Goal: Transaction & Acquisition: Purchase product/service

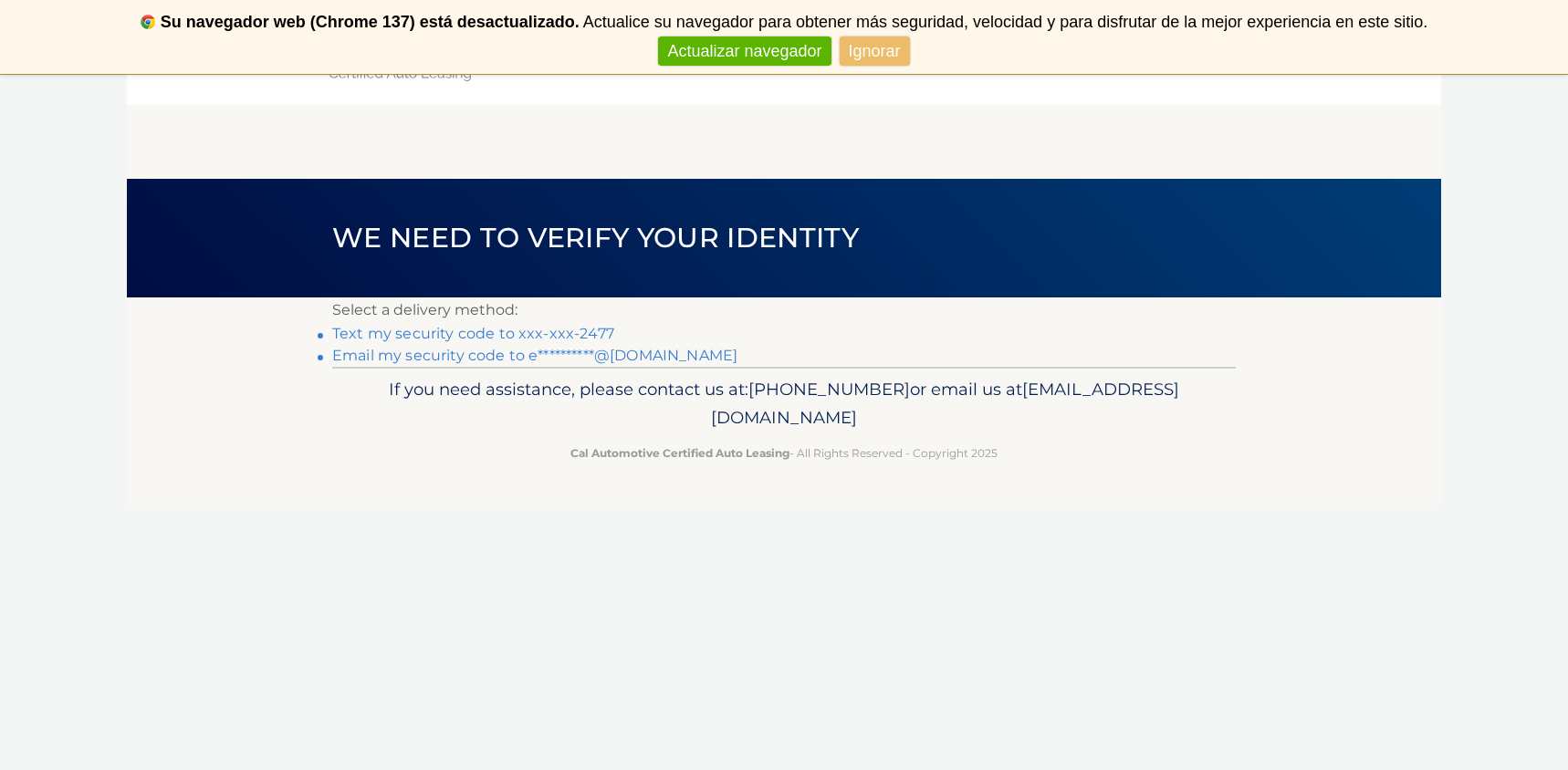
click at [882, 53] on link "Ignorar" at bounding box center [874, 52] width 71 height 30
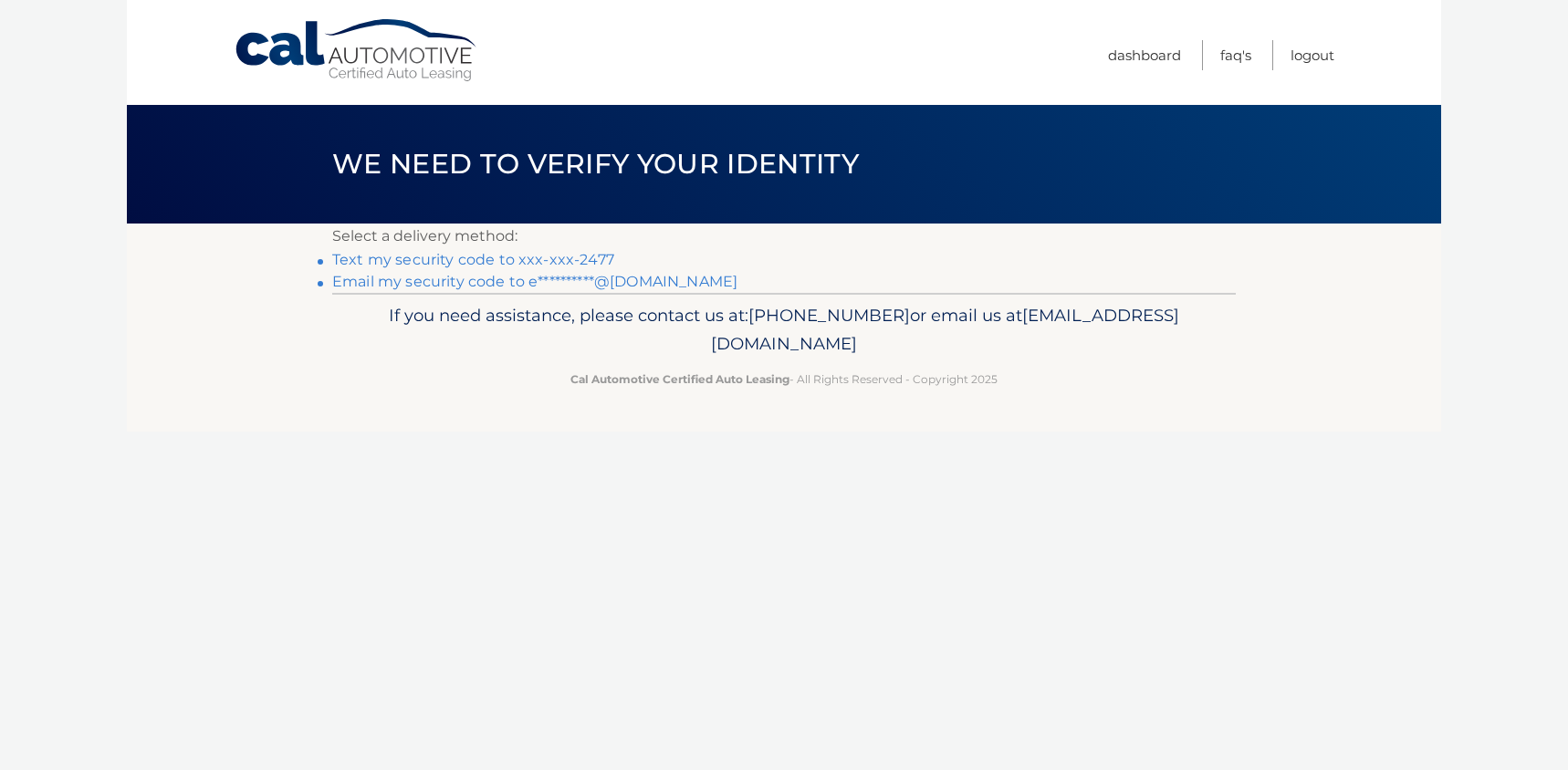
click at [456, 260] on link "Text my security code to xxx-xxx-2477" at bounding box center [473, 259] width 282 height 17
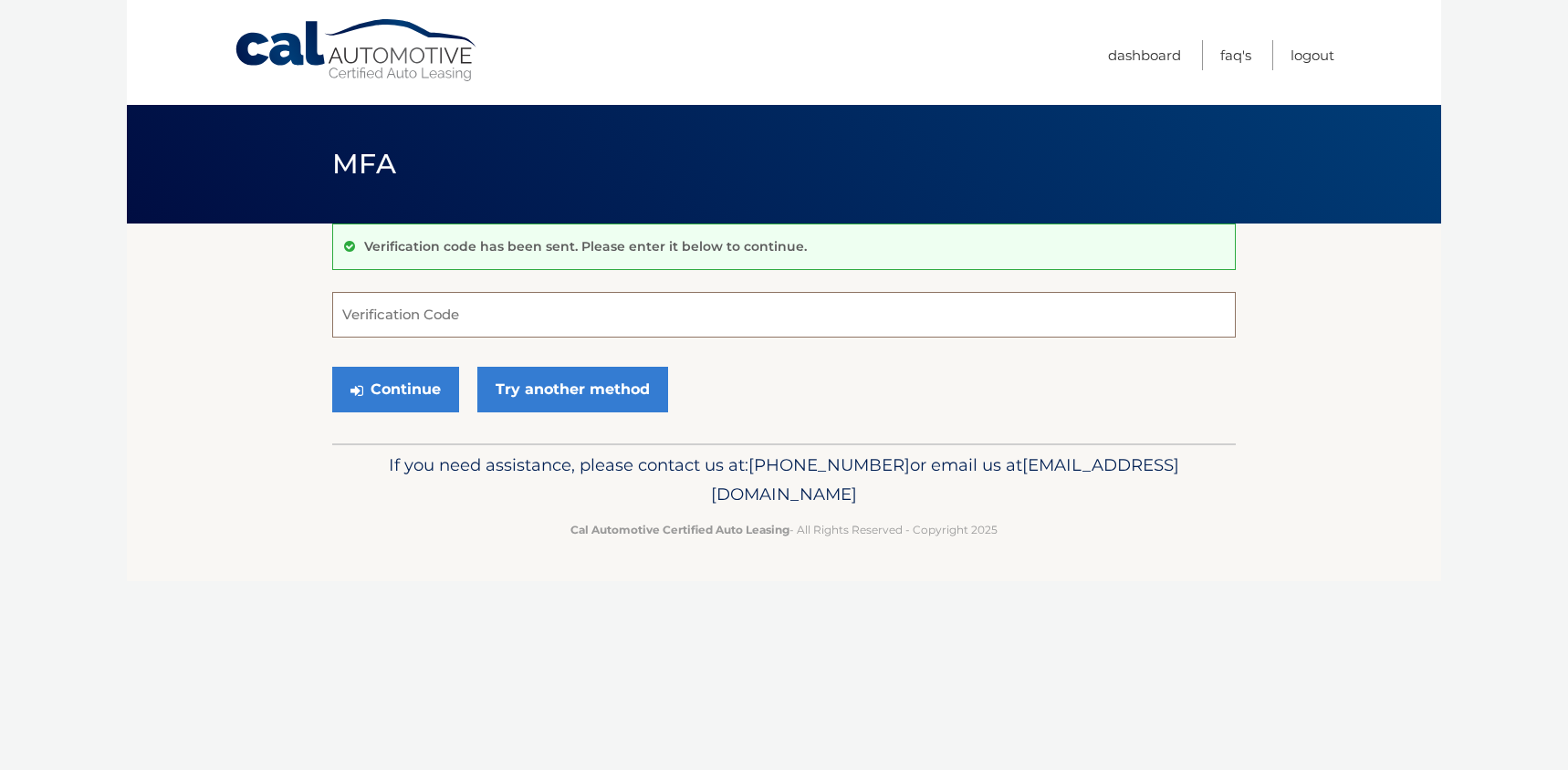
click at [429, 313] on input "Verification Code" at bounding box center [784, 315] width 904 height 45
type input "480711"
click at [409, 391] on button "Continue" at bounding box center [396, 389] width 127 height 45
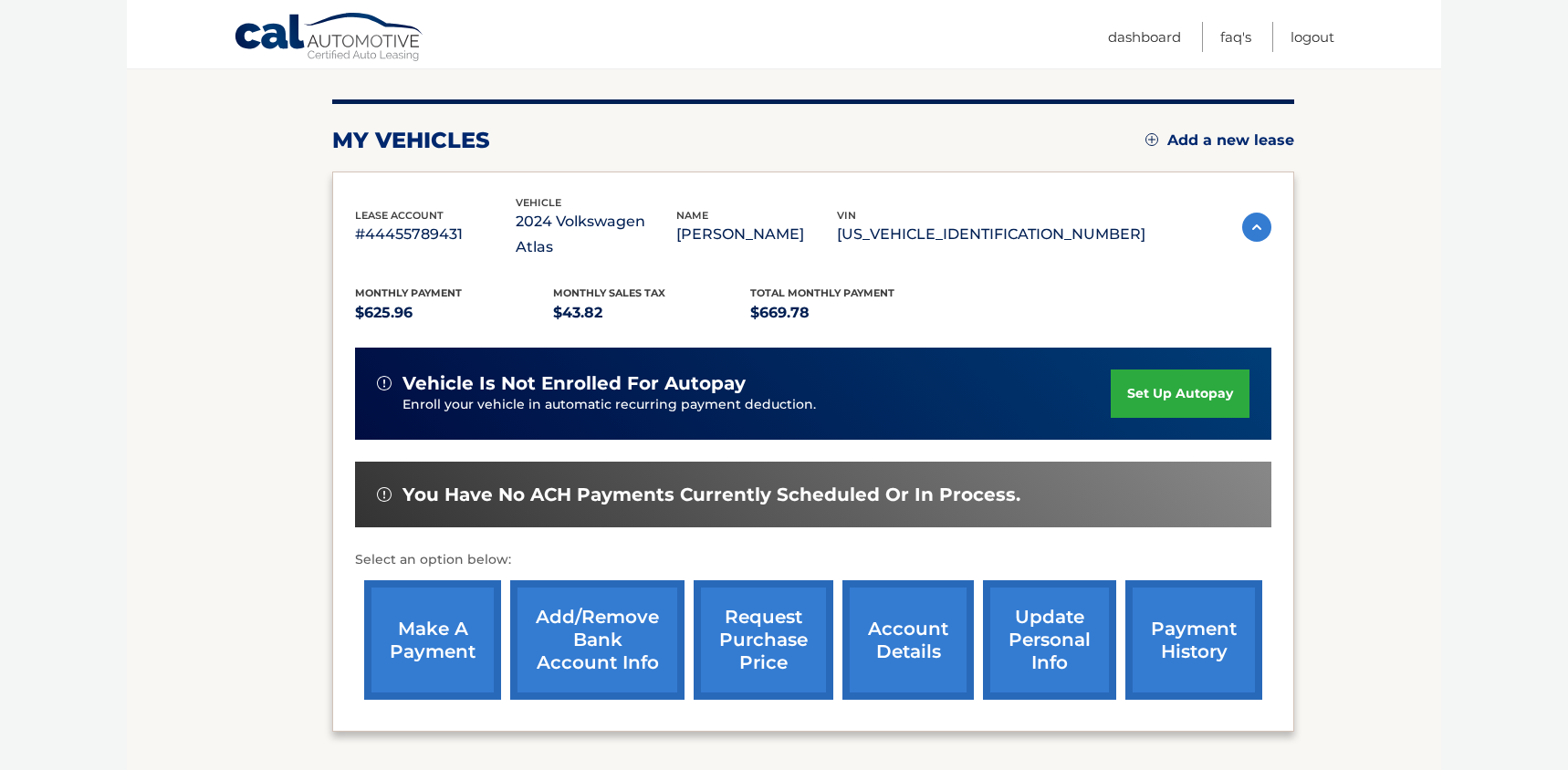
scroll to position [193, 0]
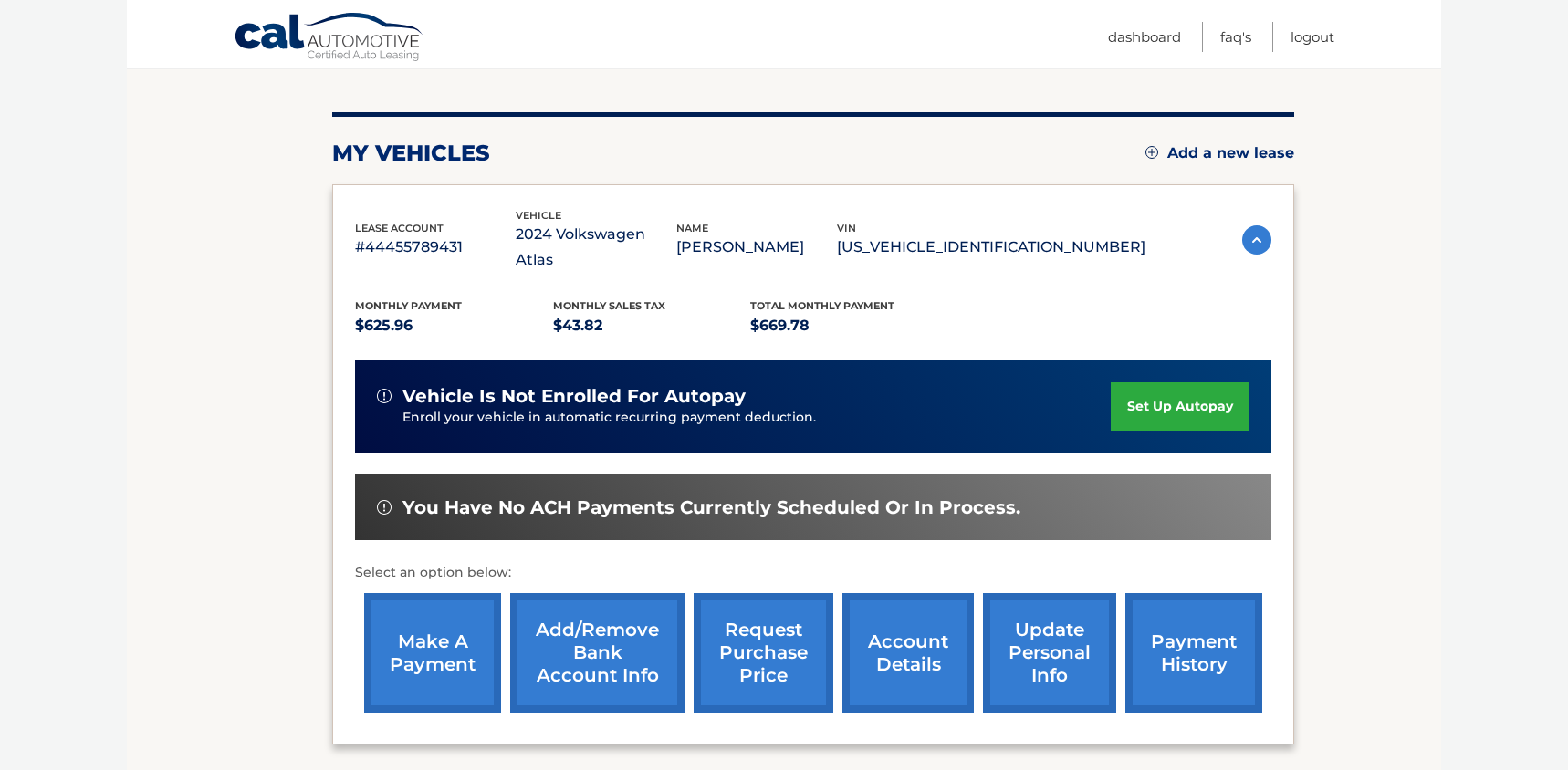
click at [439, 634] on link "make a payment" at bounding box center [432, 653] width 137 height 120
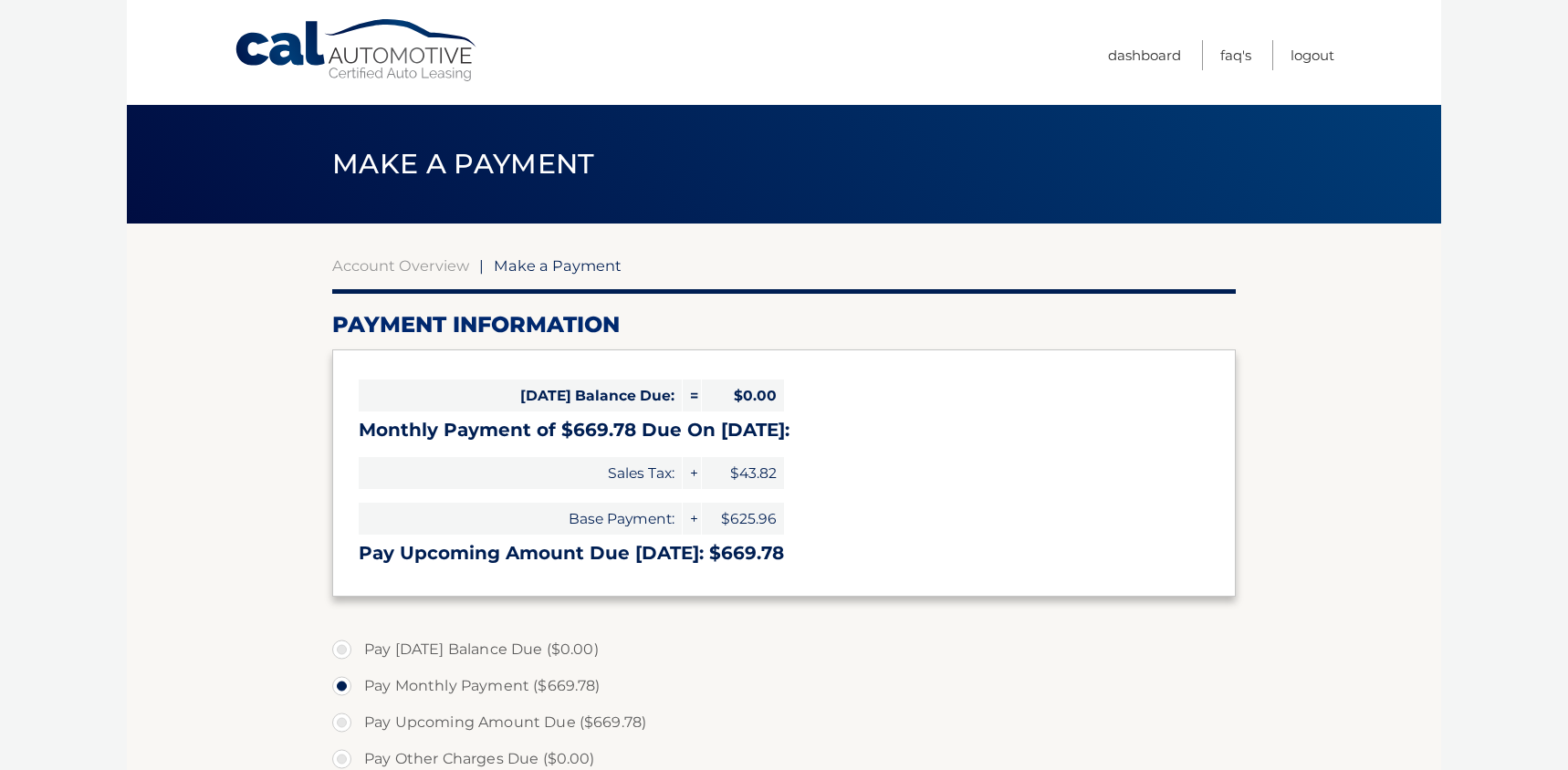
select select "MTBlNjg1N2UtZDg0ZS00MWFiLWJhZmYtN2U3YmE5YmIxODE4"
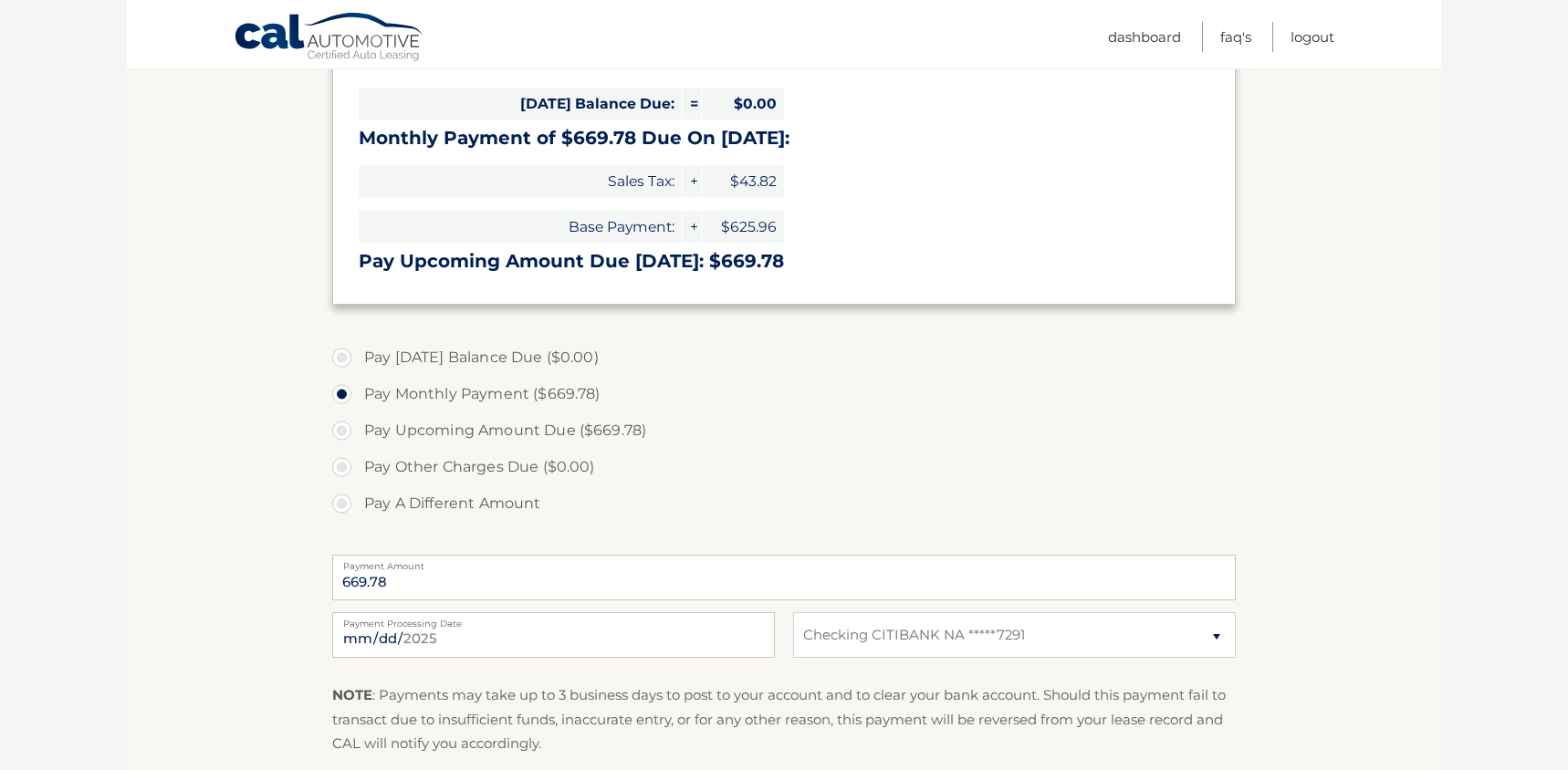
scroll to position [297, 0]
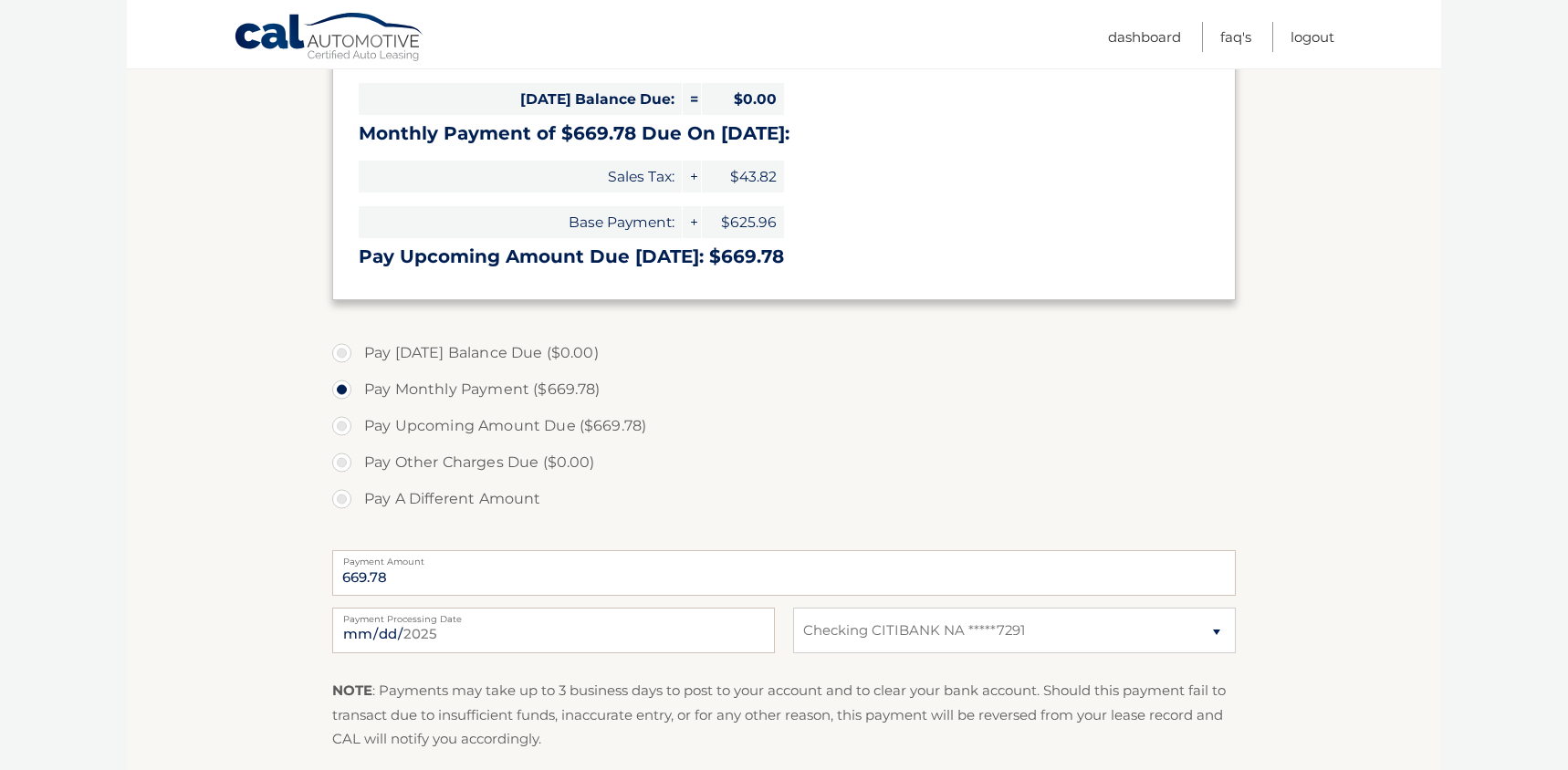
click at [340, 498] on label "Pay A Different Amount" at bounding box center [784, 499] width 904 height 37
click at [340, 498] on input "Pay A Different Amount" at bounding box center [348, 495] width 18 height 29
radio input "true"
type input "300"
click at [542, 681] on p "NOTE : Payments may take up to 3 business days to post to your account and to c…" at bounding box center [784, 715] width 904 height 73
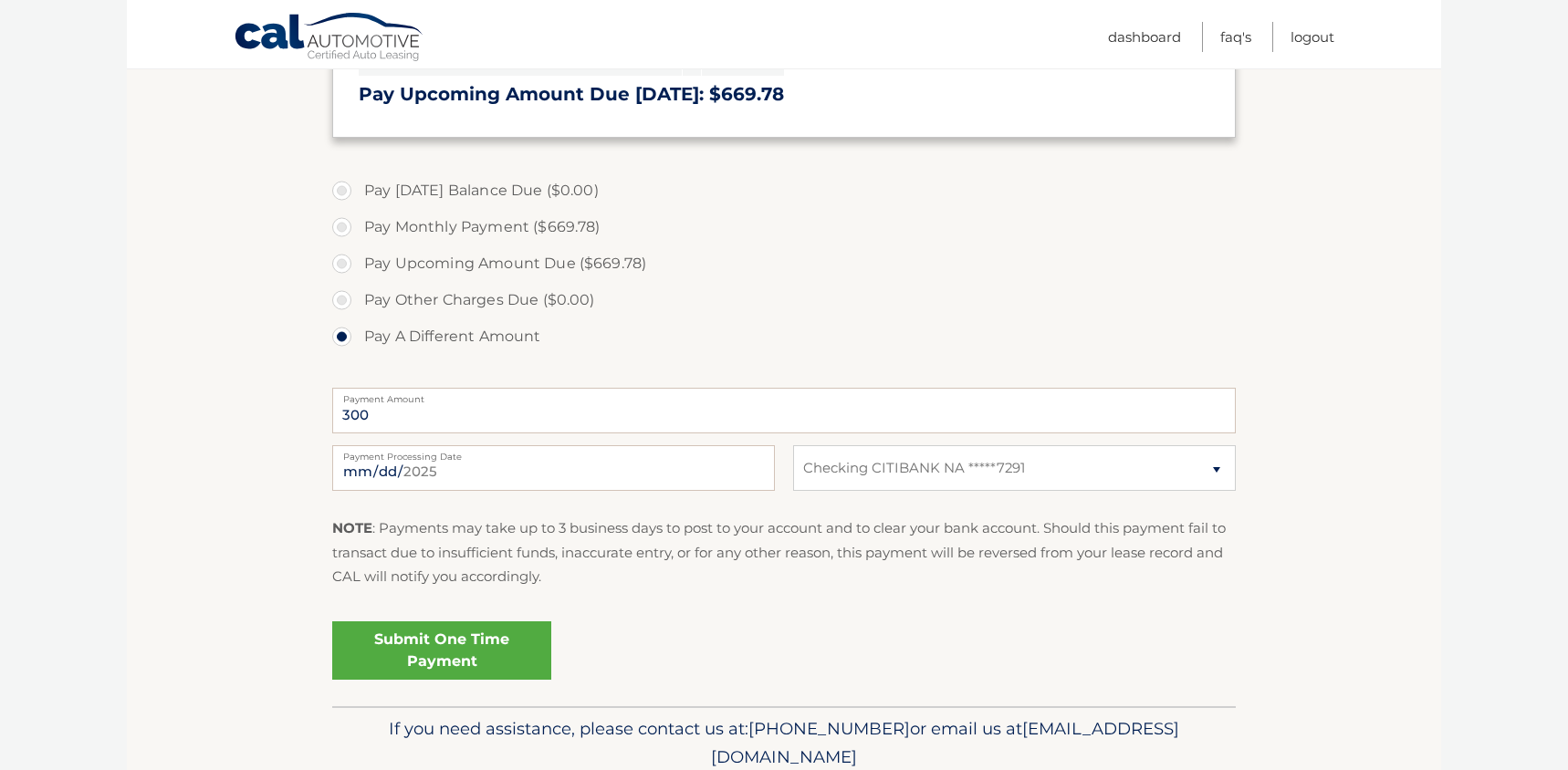
scroll to position [463, 0]
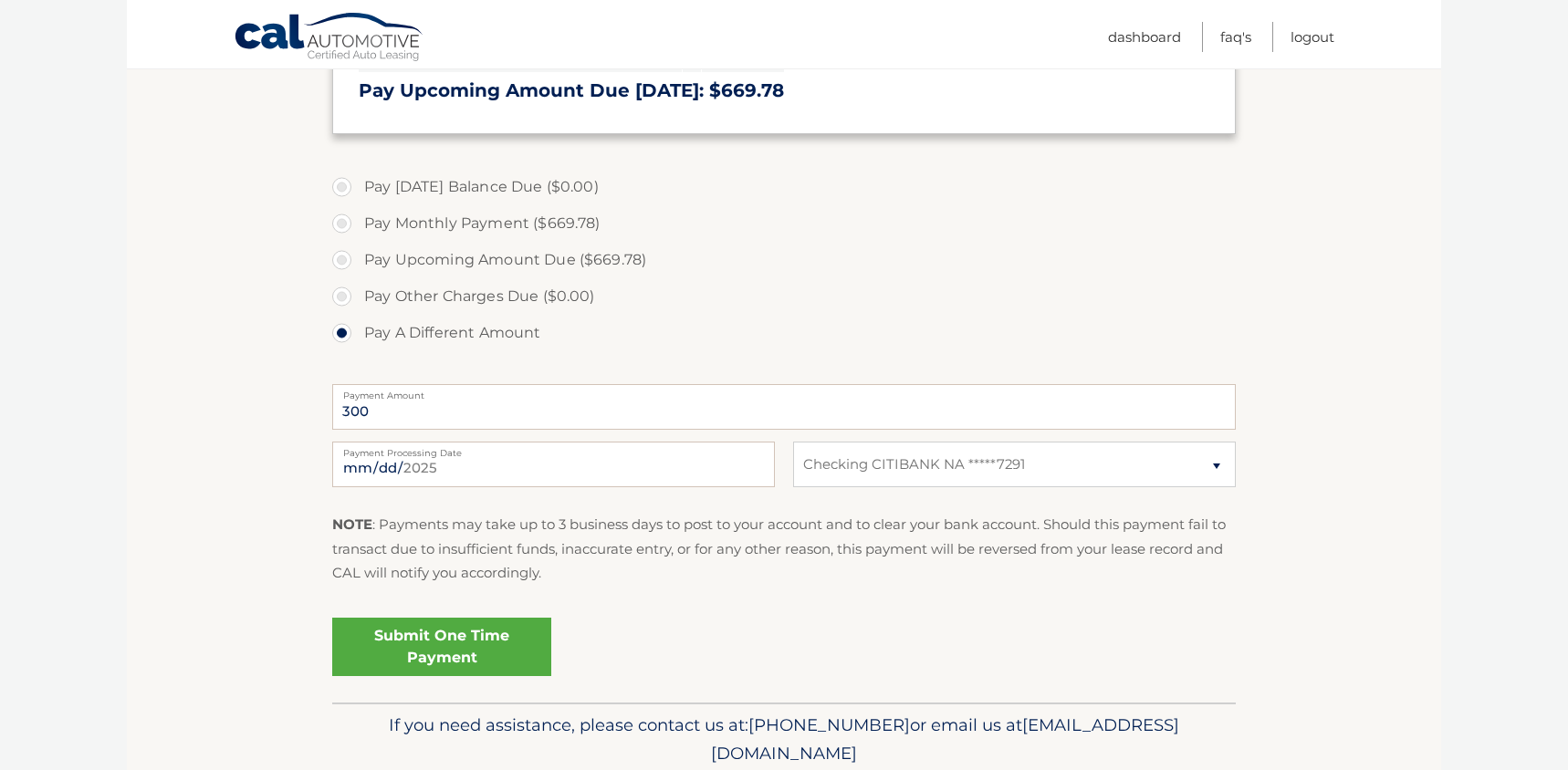
click at [435, 651] on link "Submit One Time Payment" at bounding box center [442, 647] width 219 height 58
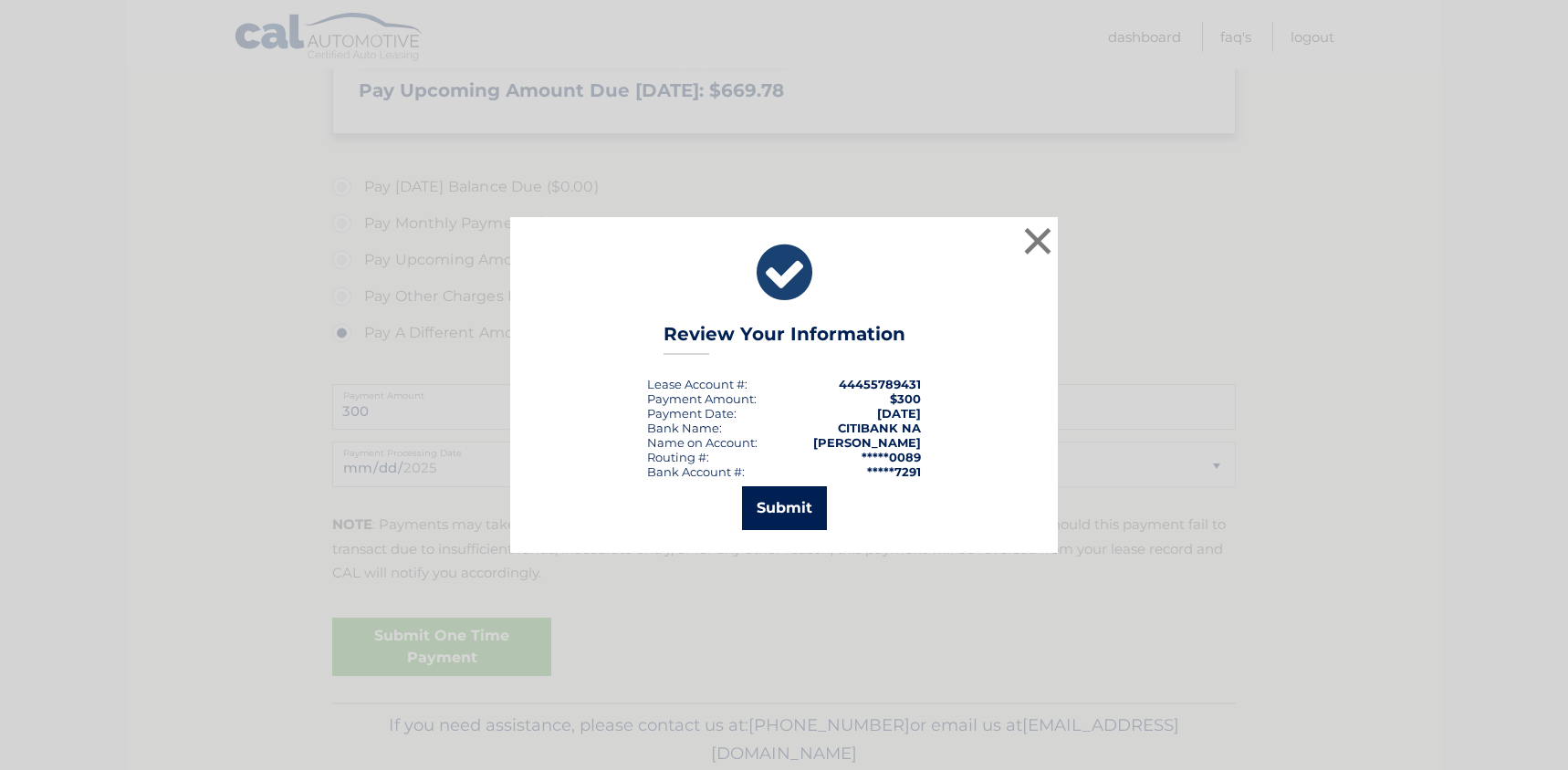
click at [786, 507] on button "Submit" at bounding box center [784, 508] width 85 height 43
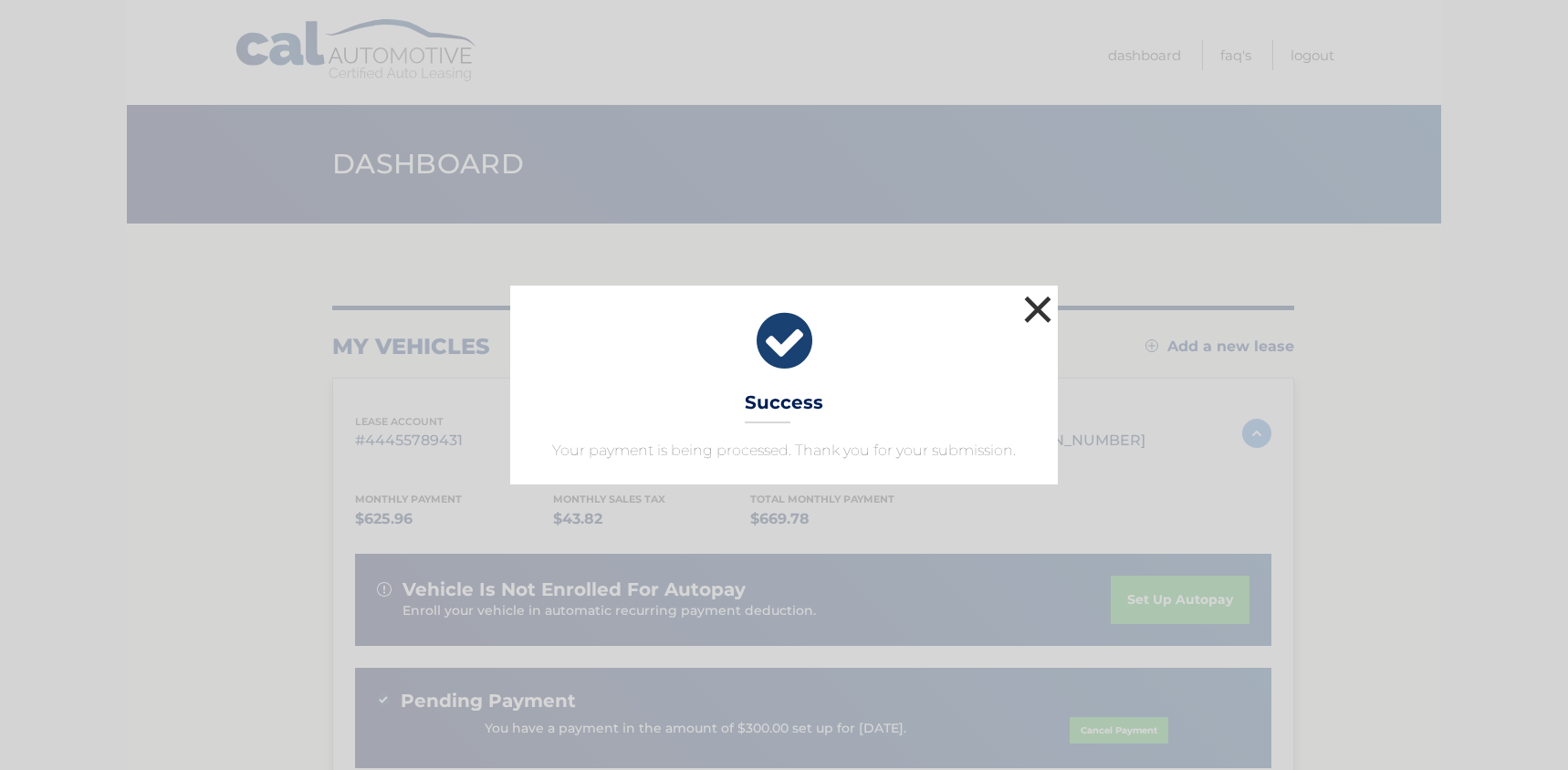
click at [1040, 304] on button "×" at bounding box center [1037, 309] width 37 height 37
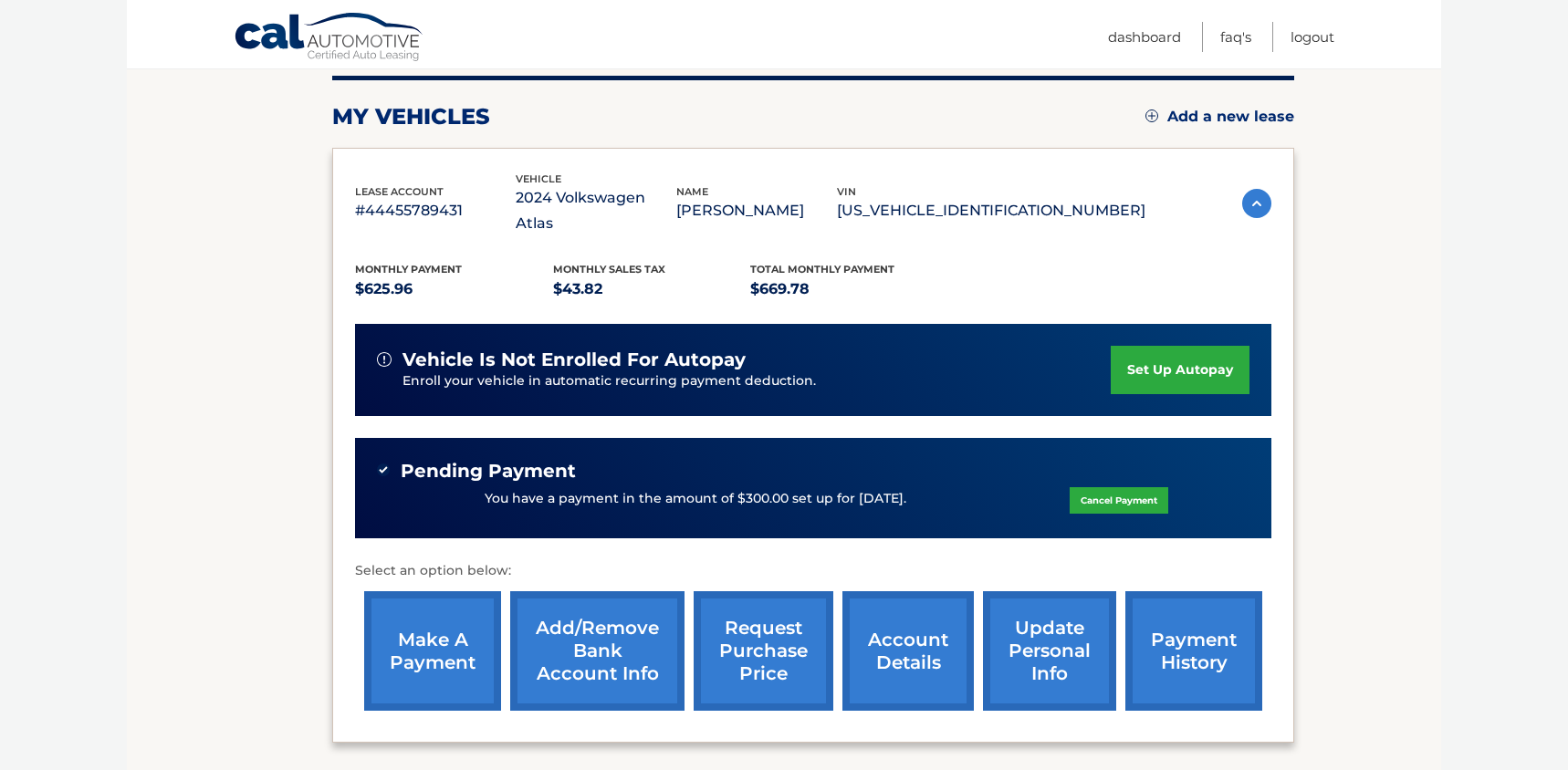
scroll to position [369, 0]
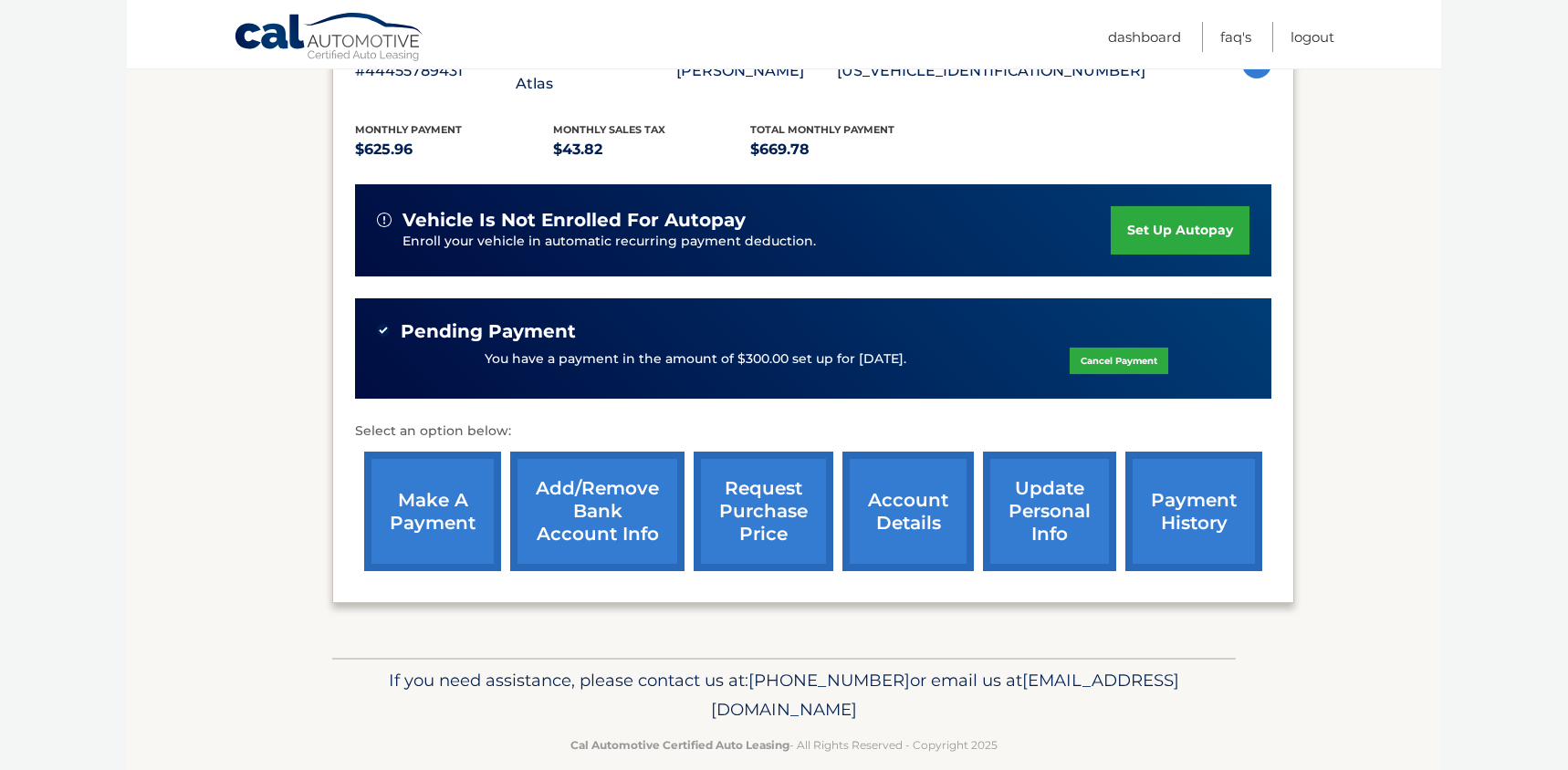
click at [442, 482] on link "make a payment" at bounding box center [432, 511] width 137 height 120
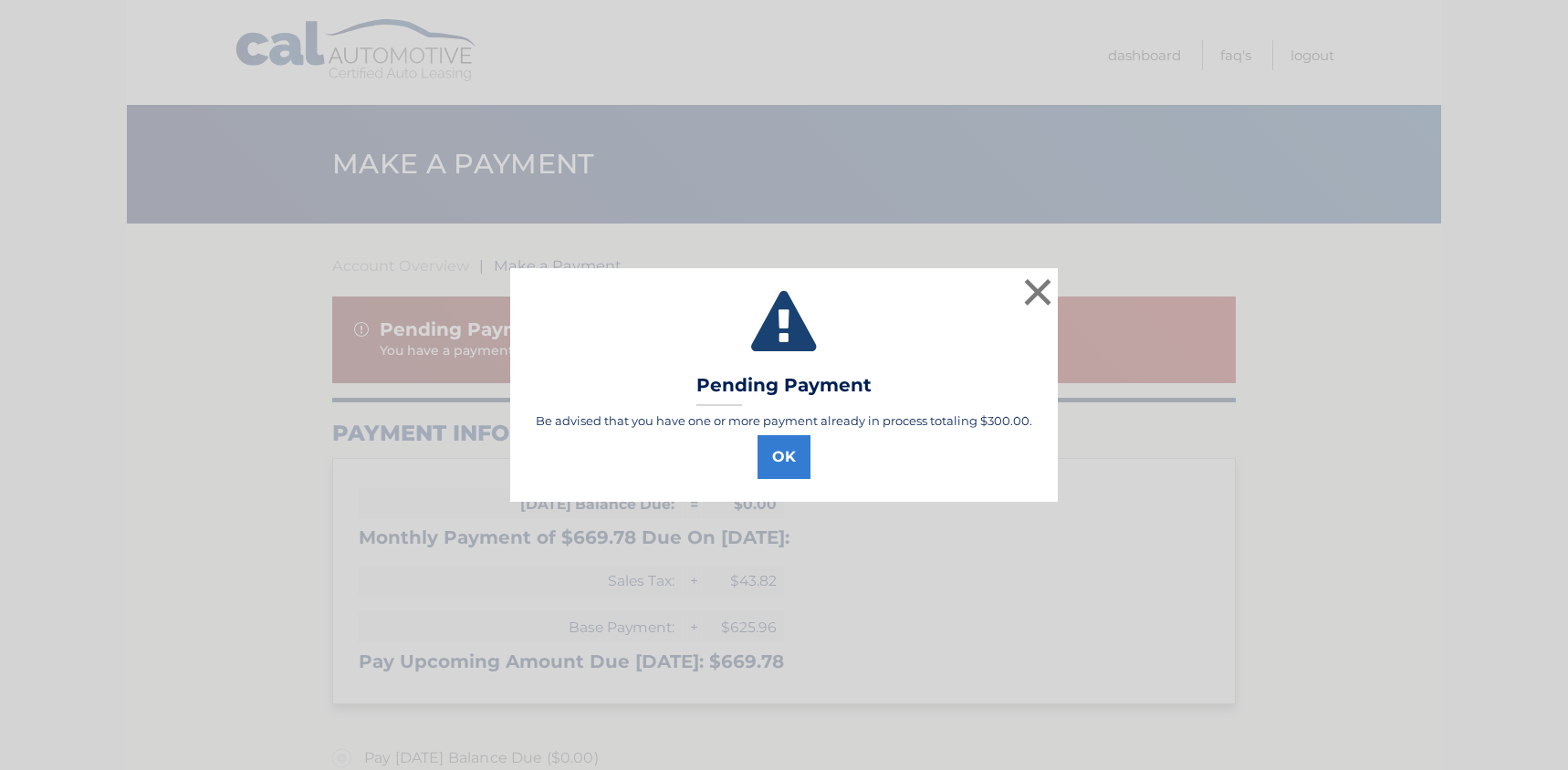
select select "MTBlNjg1N2UtZDg0ZS00MWFiLWJhZmYtN2U3YmE5YmIxODE4"
click at [1038, 289] on button "×" at bounding box center [1037, 292] width 37 height 37
